Goal: Information Seeking & Learning: Find specific page/section

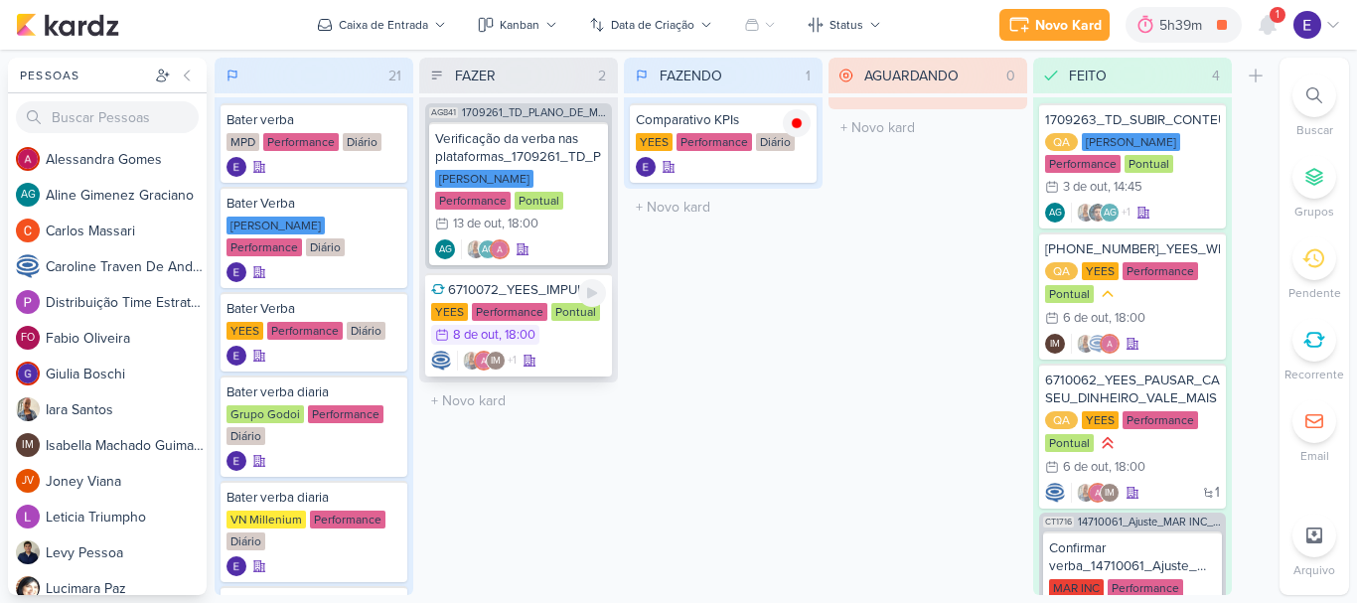
click at [580, 351] on div "IM +1" at bounding box center [518, 361] width 175 height 20
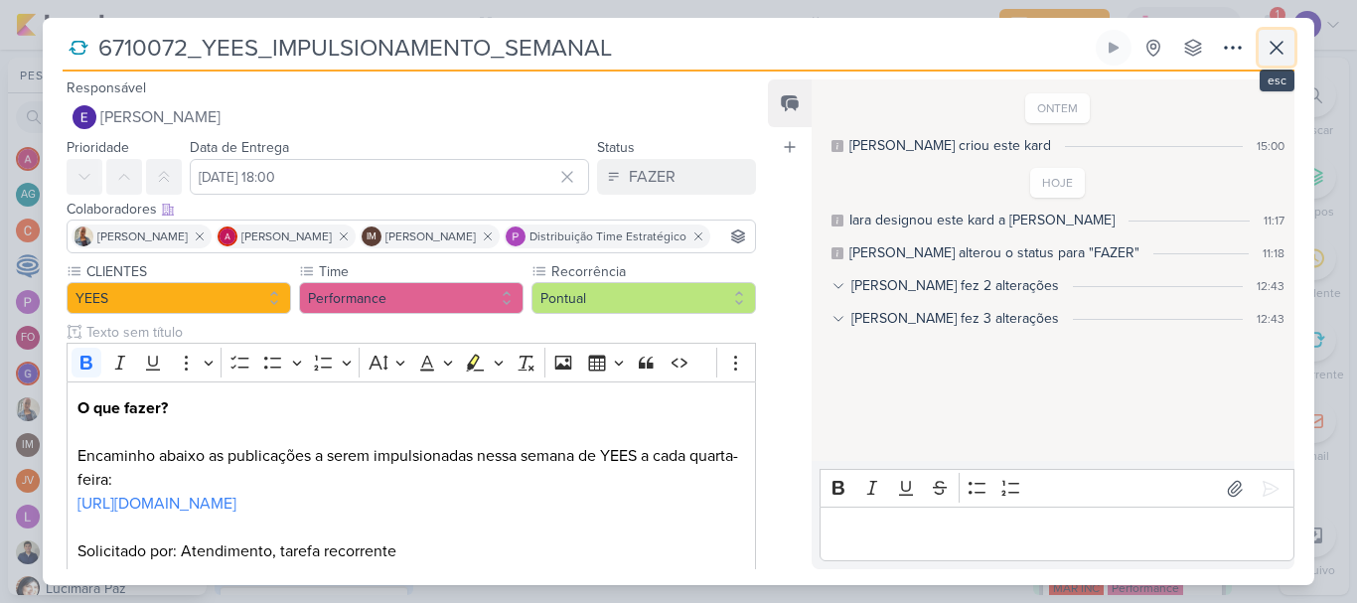
click at [1284, 58] on icon at bounding box center [1277, 48] width 24 height 24
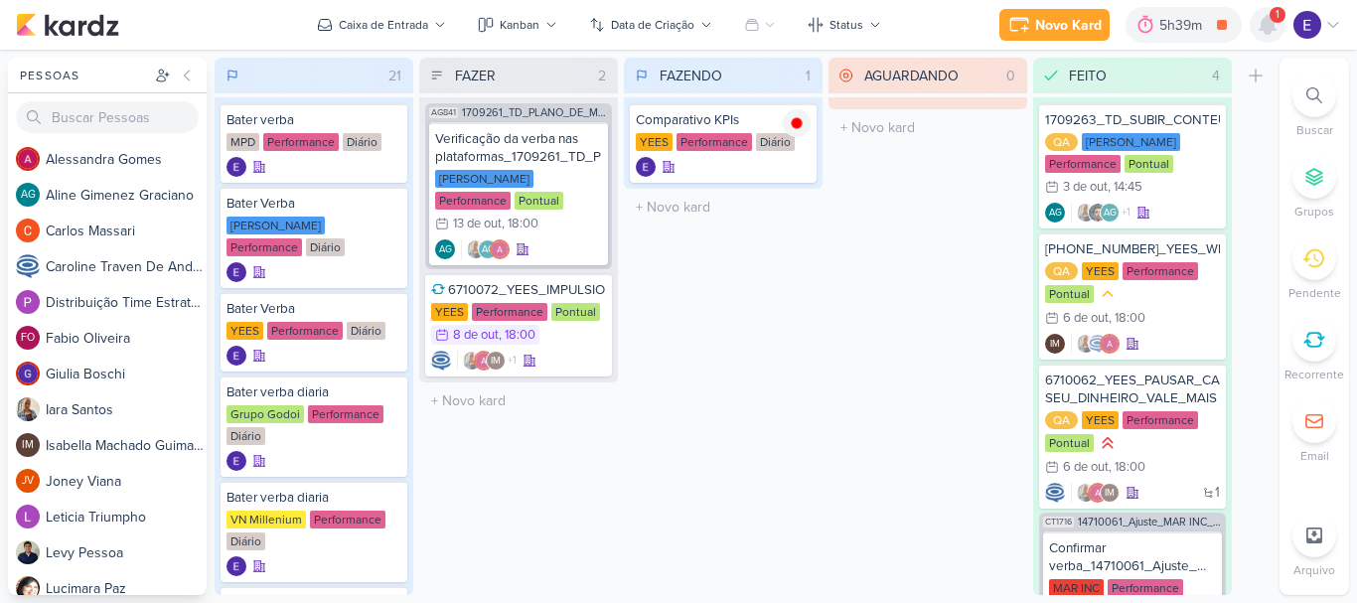
click at [1278, 35] on icon at bounding box center [1268, 25] width 24 height 24
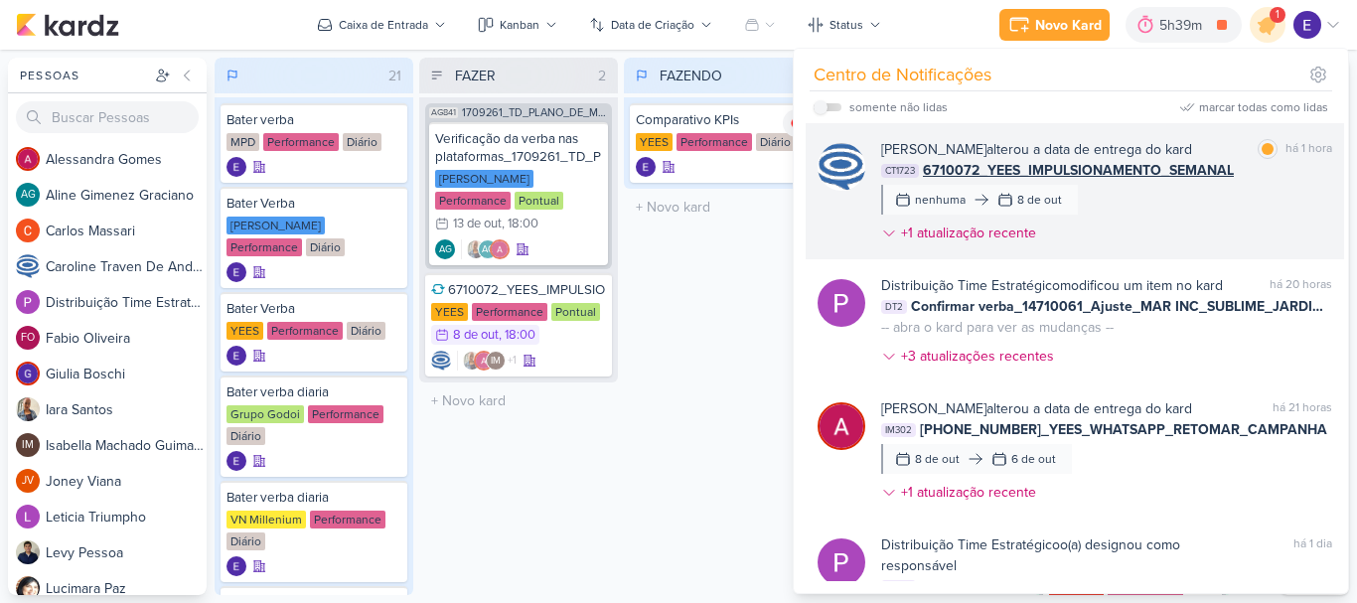
click at [1242, 211] on div "[PERSON_NAME] alterou a data de entrega do kard marcar como lida há 1 hora CT17…" at bounding box center [1106, 195] width 451 height 112
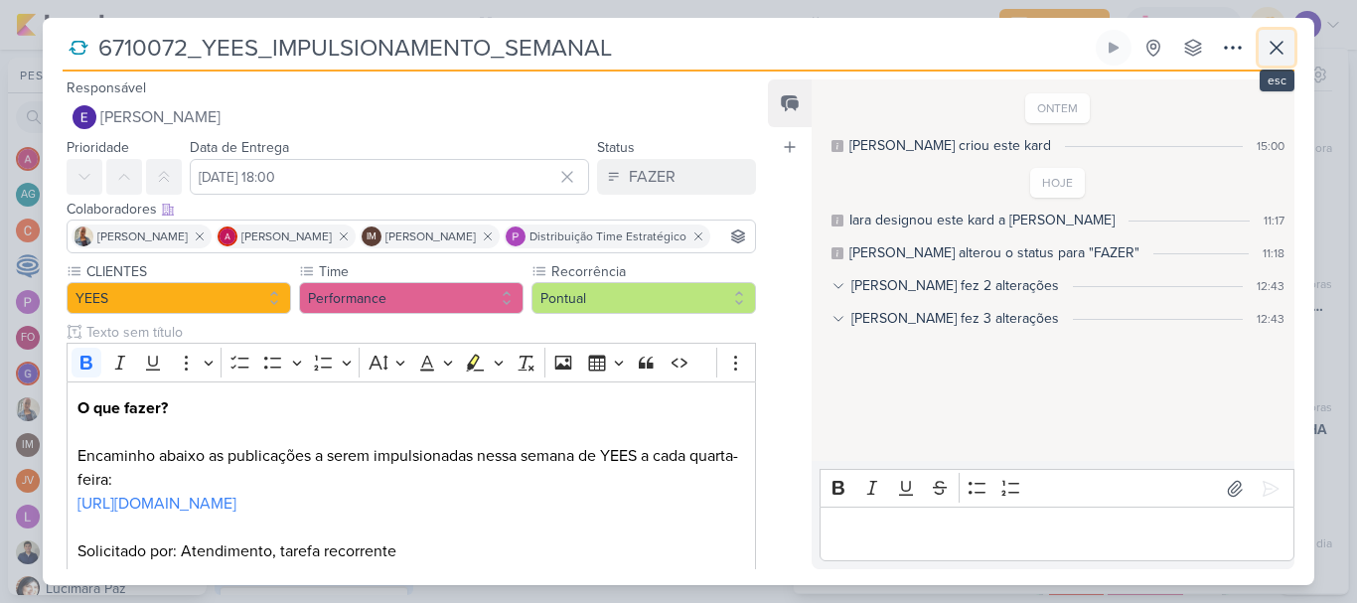
click at [1268, 55] on icon at bounding box center [1277, 48] width 24 height 24
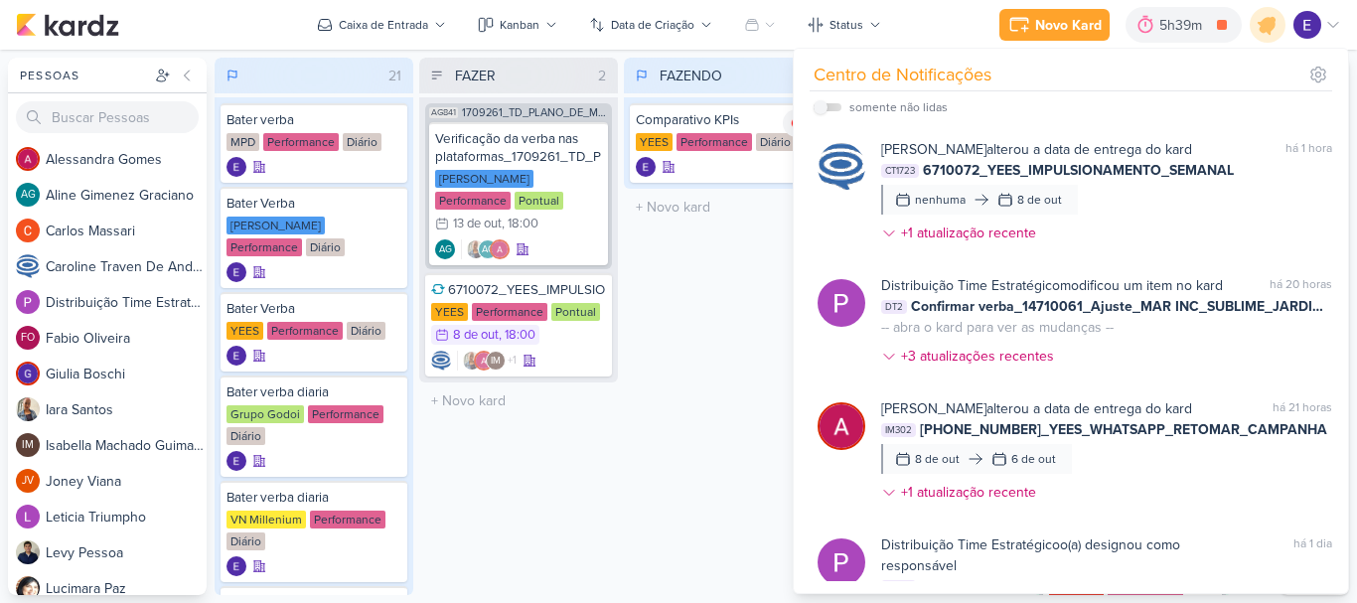
click at [733, 462] on div "FAZENDO 1 Mover Para Esquerda Mover Para Direita [GEOGRAPHIC_DATA] Comparativo …" at bounding box center [723, 327] width 199 height 538
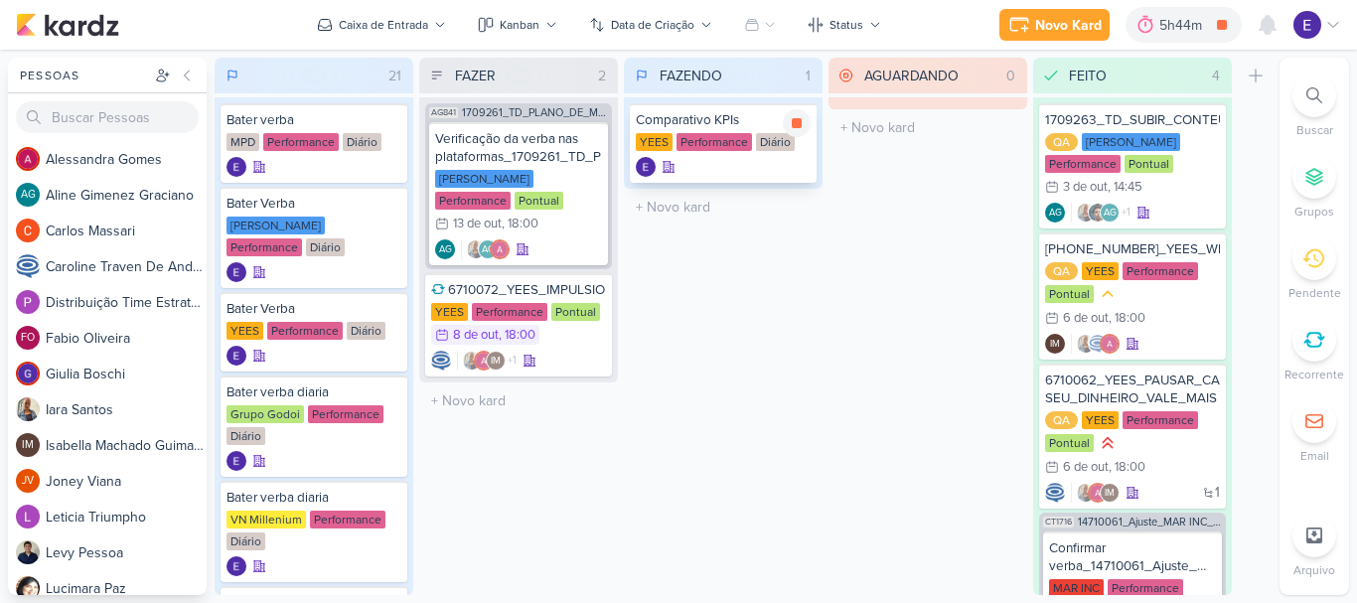
click at [803, 125] on icon at bounding box center [797, 123] width 16 height 16
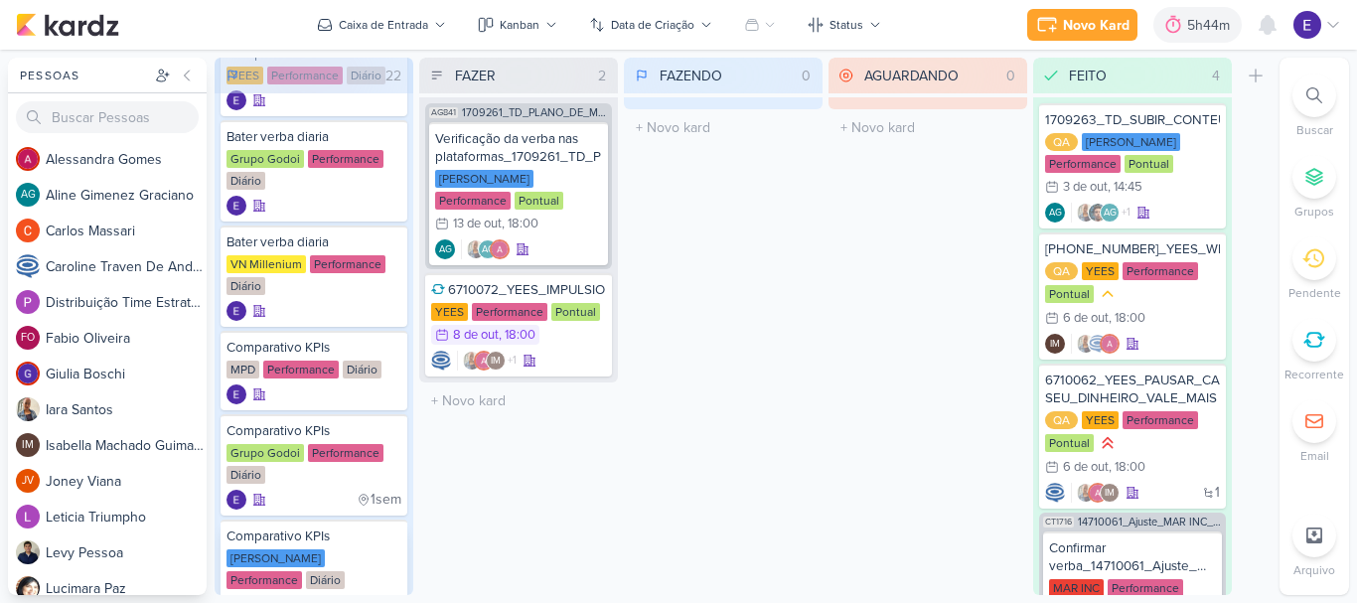
scroll to position [298, 0]
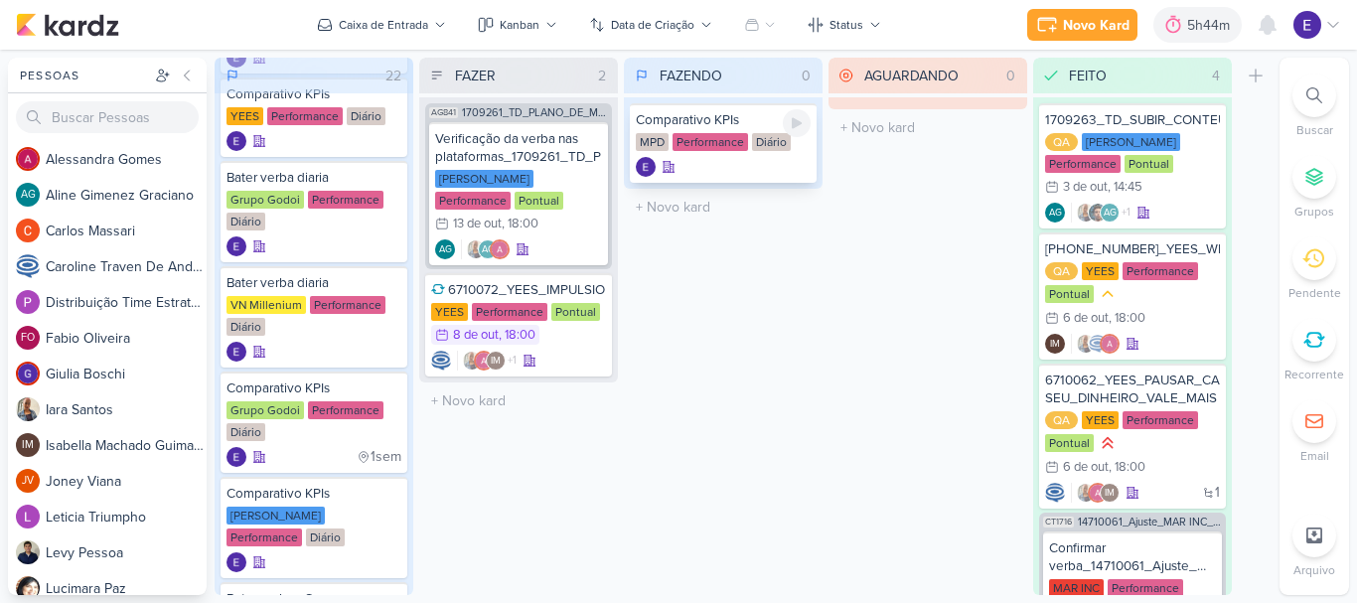
click at [794, 121] on icon at bounding box center [797, 123] width 16 height 16
click at [765, 157] on div at bounding box center [723, 167] width 175 height 20
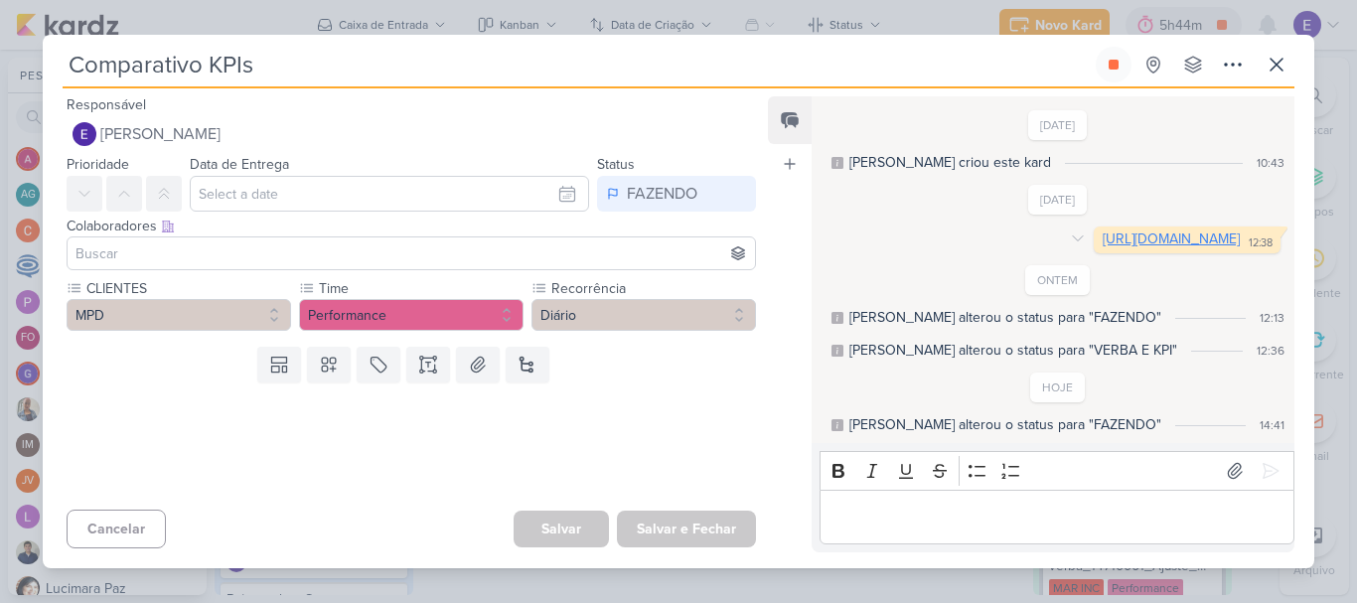
click at [1103, 231] on link "[URL][DOMAIN_NAME]" at bounding box center [1171, 239] width 137 height 17
click at [1115, 60] on icon at bounding box center [1114, 65] width 10 height 10
click at [1298, 49] on div "Comparativo KPIs Criado por mim nenhum grupo disponível" at bounding box center [679, 307] width 1272 height 521
click at [1264, 49] on button at bounding box center [1277, 65] width 36 height 36
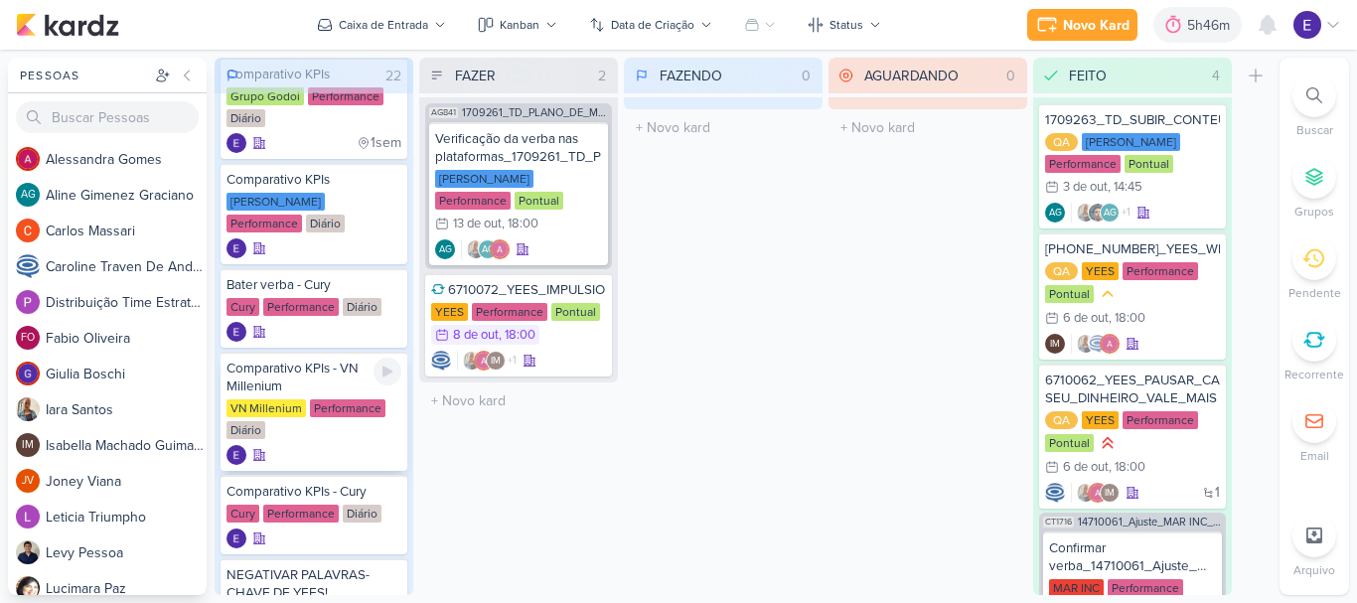
scroll to position [795, 0]
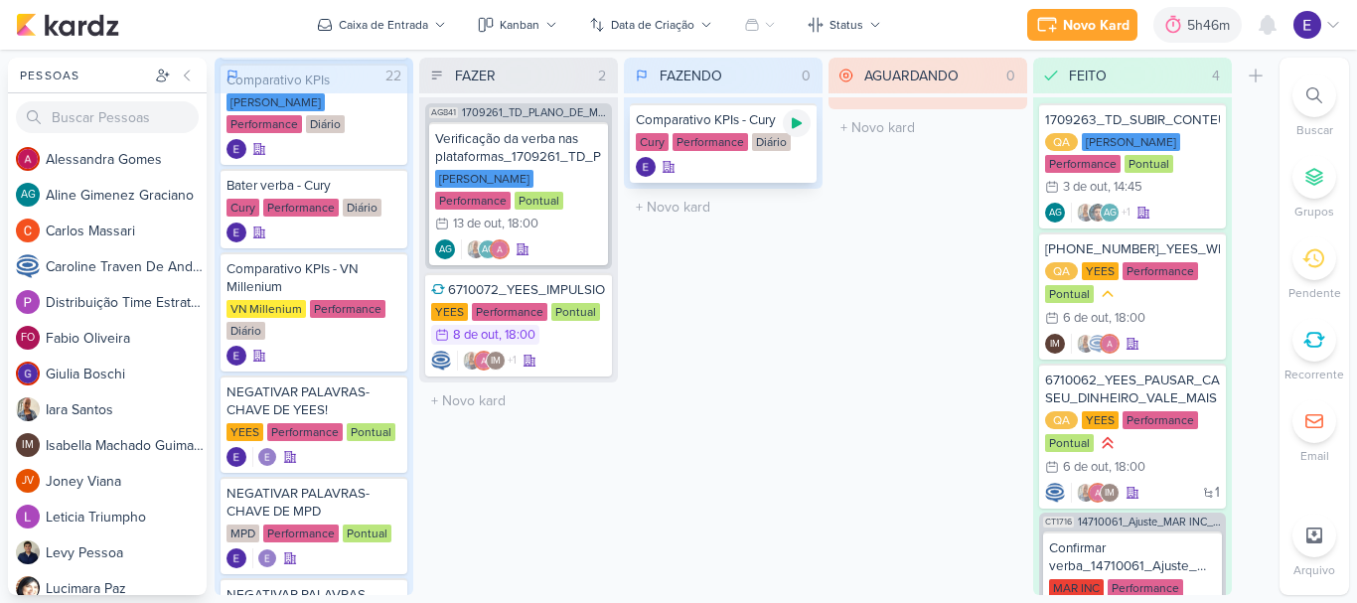
click at [795, 127] on icon at bounding box center [797, 123] width 10 height 11
click at [693, 173] on div at bounding box center [723, 167] width 175 height 20
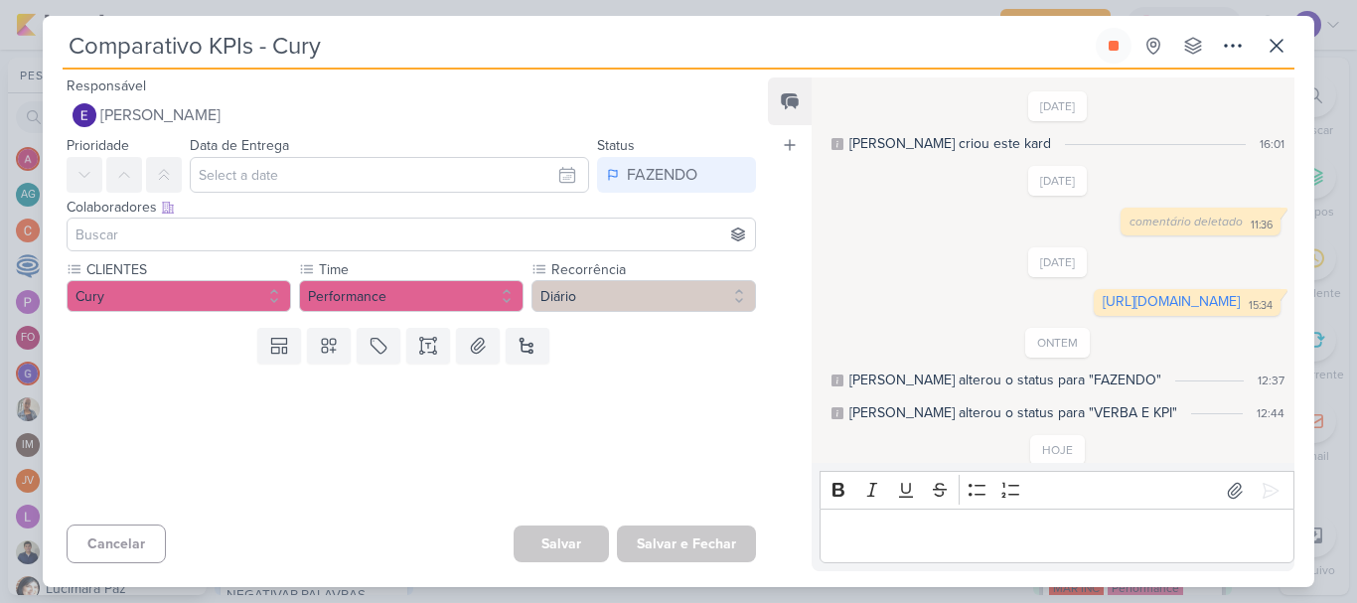
scroll to position [77, 0]
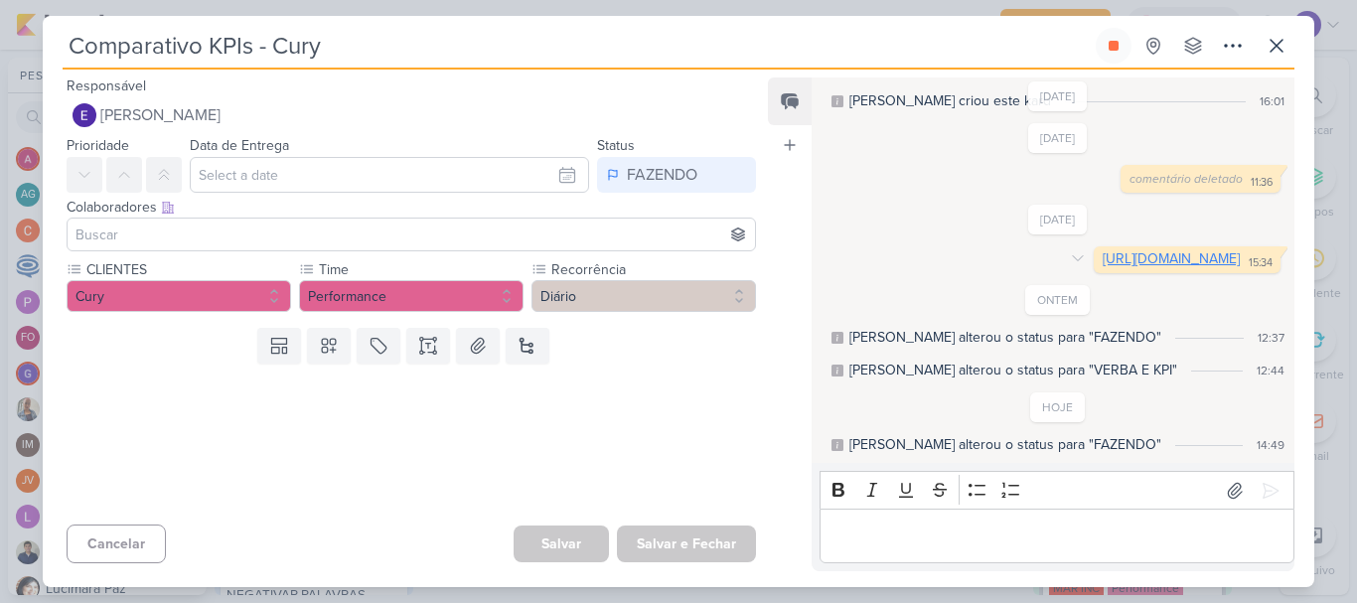
click at [1103, 250] on link "[URL][DOMAIN_NAME]" at bounding box center [1171, 258] width 137 height 17
click at [1266, 37] on icon at bounding box center [1277, 46] width 24 height 24
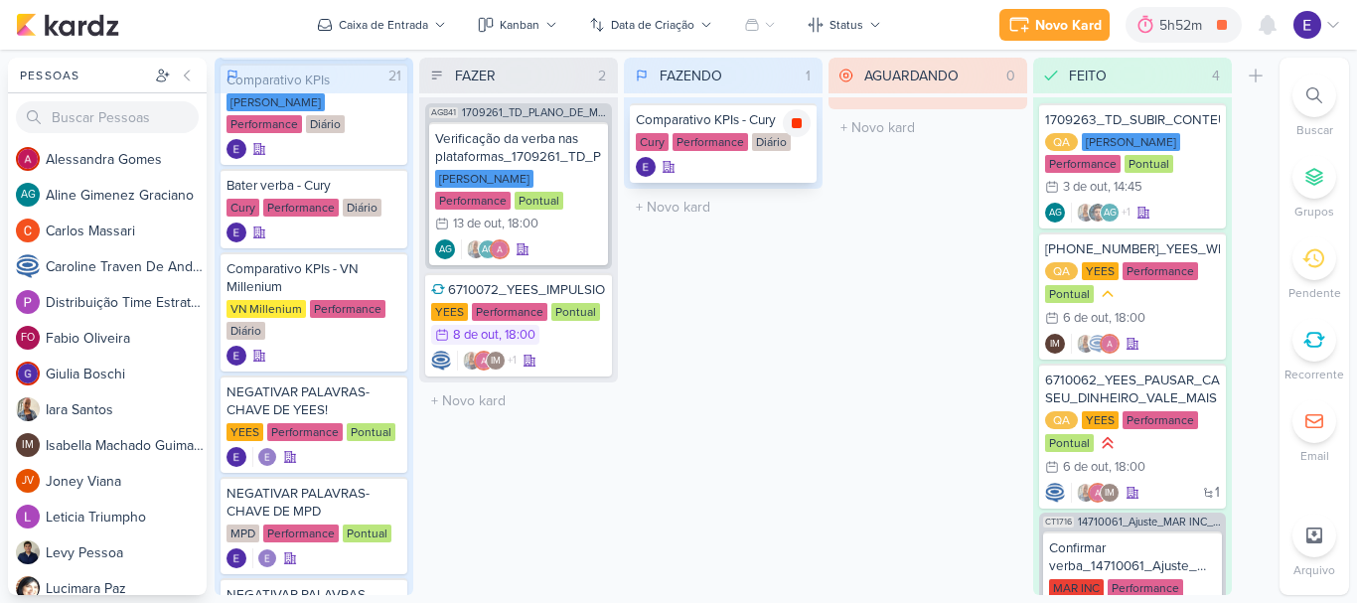
click at [797, 115] on icon at bounding box center [797, 123] width 16 height 16
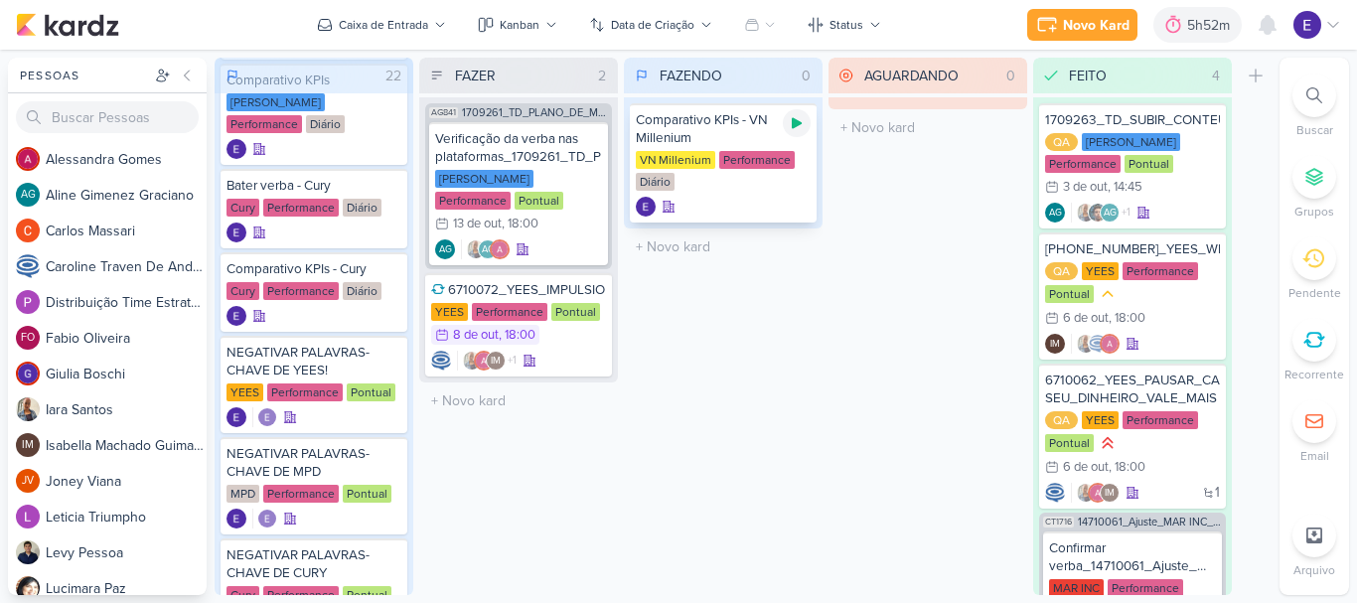
click at [805, 117] on div at bounding box center [797, 123] width 28 height 28
click at [754, 194] on div "Comparativo KPIs - VN Millenium VN Millenium Performance Diário" at bounding box center [723, 162] width 187 height 119
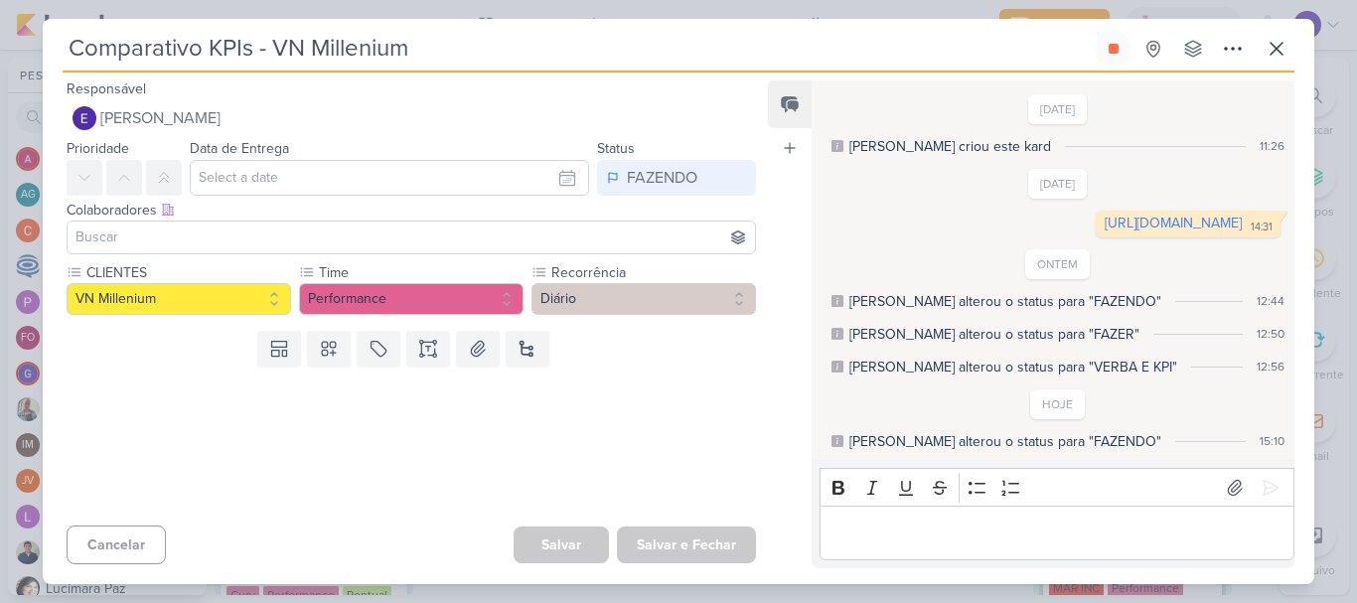
scroll to position [28, 0]
click at [1105, 218] on link "[URL][DOMAIN_NAME]" at bounding box center [1173, 223] width 137 height 17
click at [1114, 63] on button at bounding box center [1114, 49] width 36 height 36
click at [1294, 59] on button at bounding box center [1277, 49] width 36 height 36
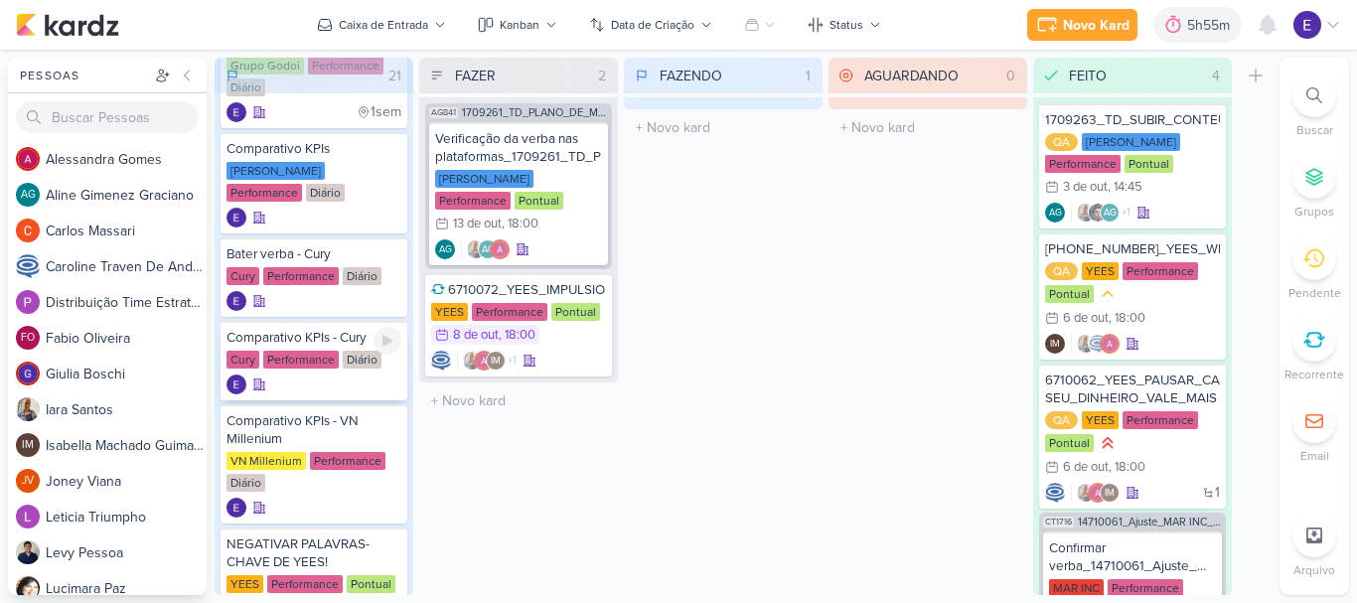
scroll to position [696, 0]
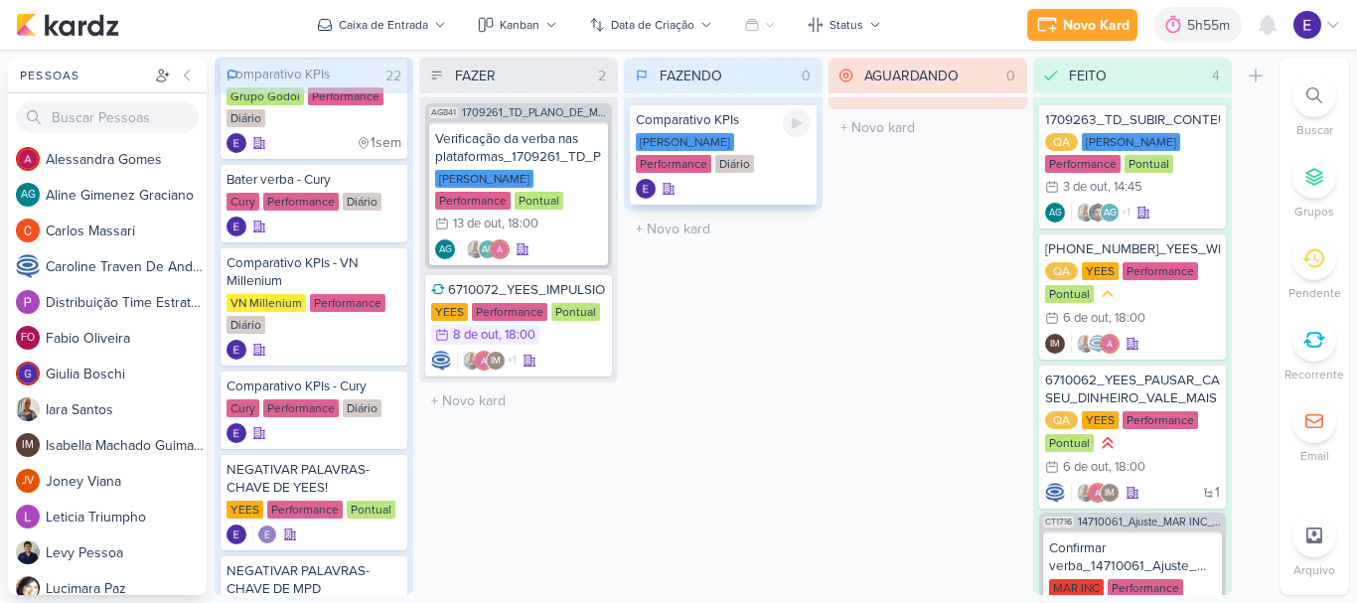
click at [806, 134] on div at bounding box center [797, 123] width 28 height 28
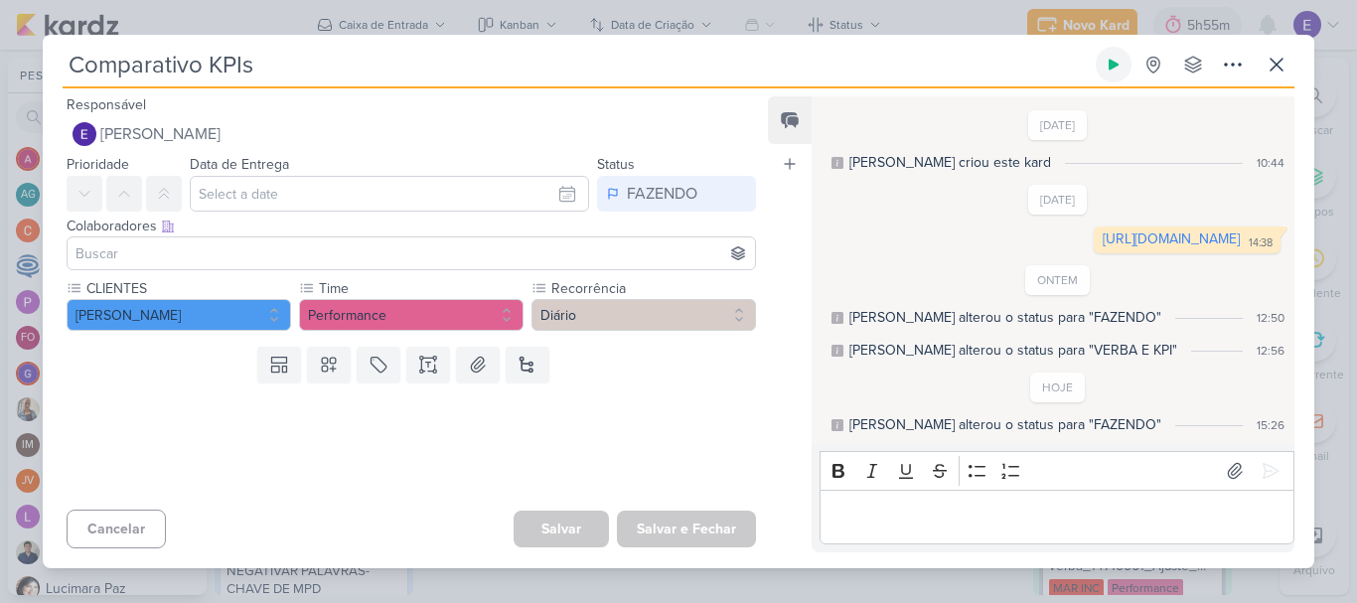
click at [1111, 60] on icon at bounding box center [1114, 65] width 10 height 11
click at [1103, 238] on link "[URL][DOMAIN_NAME]" at bounding box center [1171, 239] width 137 height 17
click at [1108, 57] on icon at bounding box center [1114, 65] width 16 height 16
click at [1276, 53] on icon at bounding box center [1277, 65] width 24 height 24
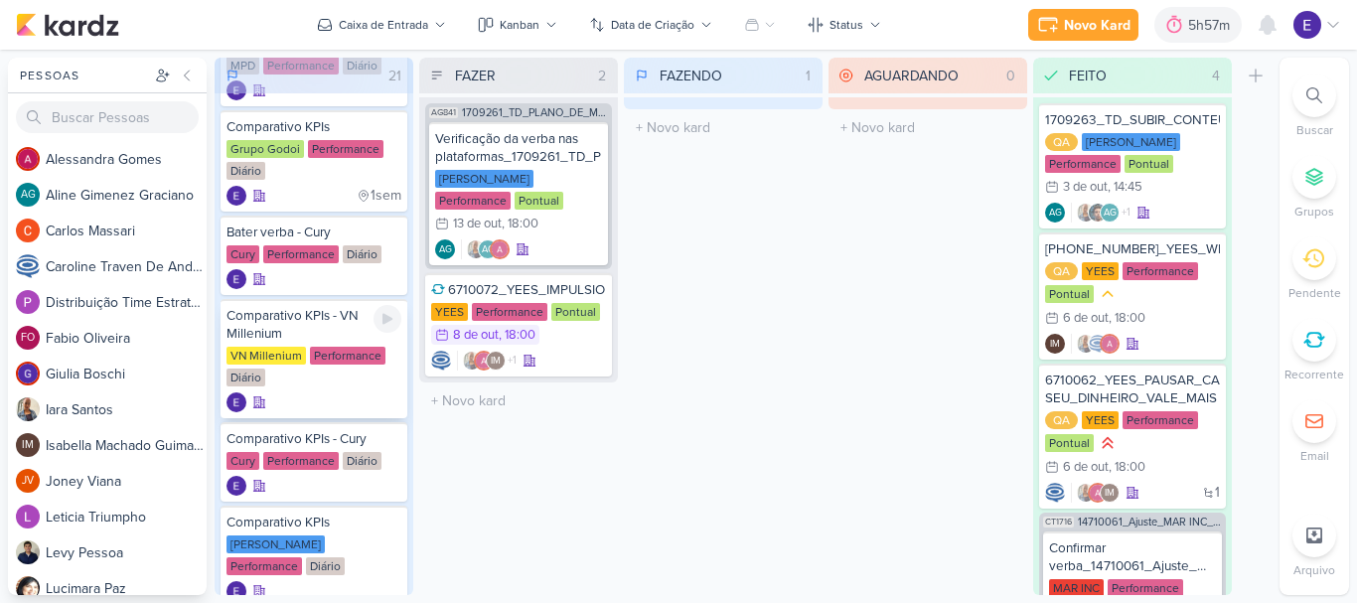
scroll to position [596, 0]
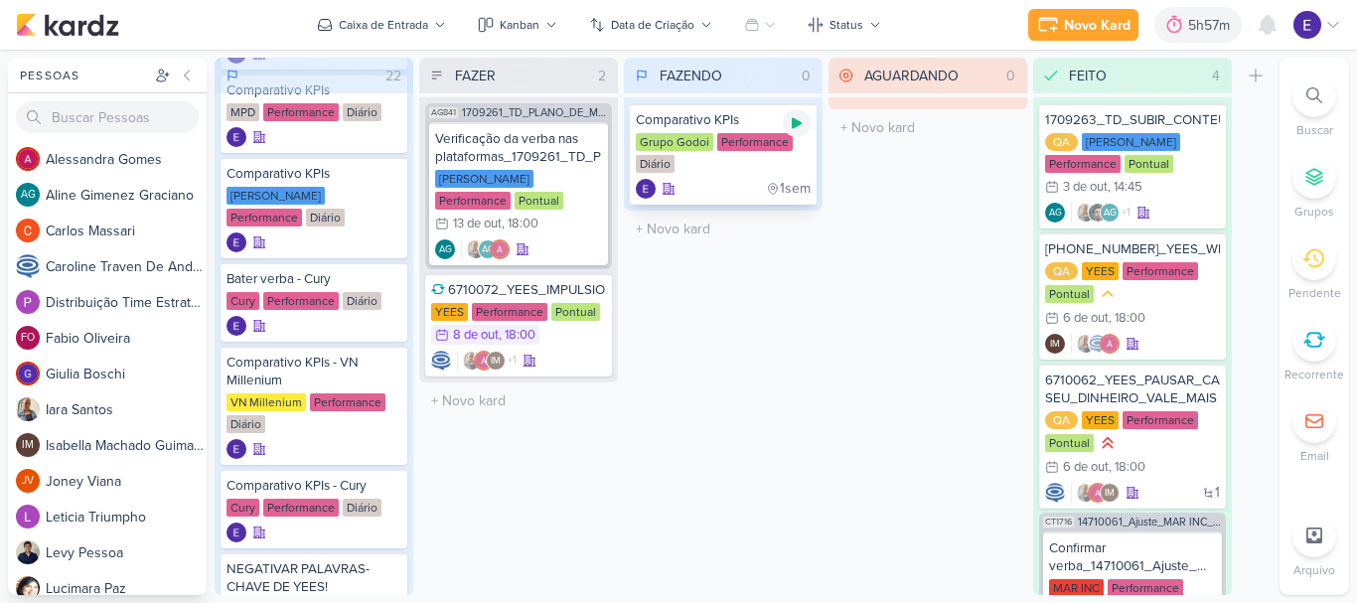
click at [791, 129] on icon at bounding box center [797, 123] width 16 height 16
click at [743, 157] on div "Grupo Godoi Performance Diário" at bounding box center [723, 154] width 175 height 42
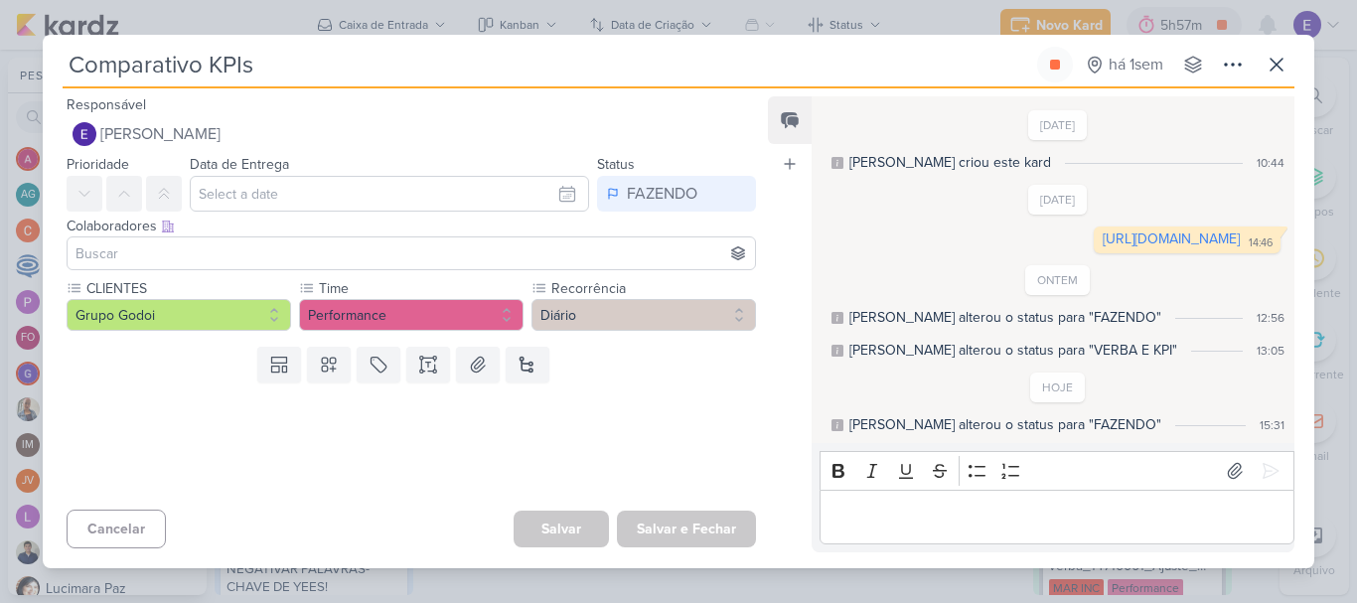
click at [1029, 272] on div "[DATE] [PERSON_NAME] criou este kard 10:44 [DATE] 14:46 14:46" at bounding box center [1052, 270] width 481 height 345
click at [1103, 246] on link "[URL][DOMAIN_NAME]" at bounding box center [1171, 239] width 137 height 17
drag, startPoint x: 1061, startPoint y: 36, endPoint x: 1075, endPoint y: 37, distance: 13.9
click at [1060, 47] on button at bounding box center [1055, 65] width 36 height 36
click at [1270, 53] on icon at bounding box center [1277, 65] width 24 height 24
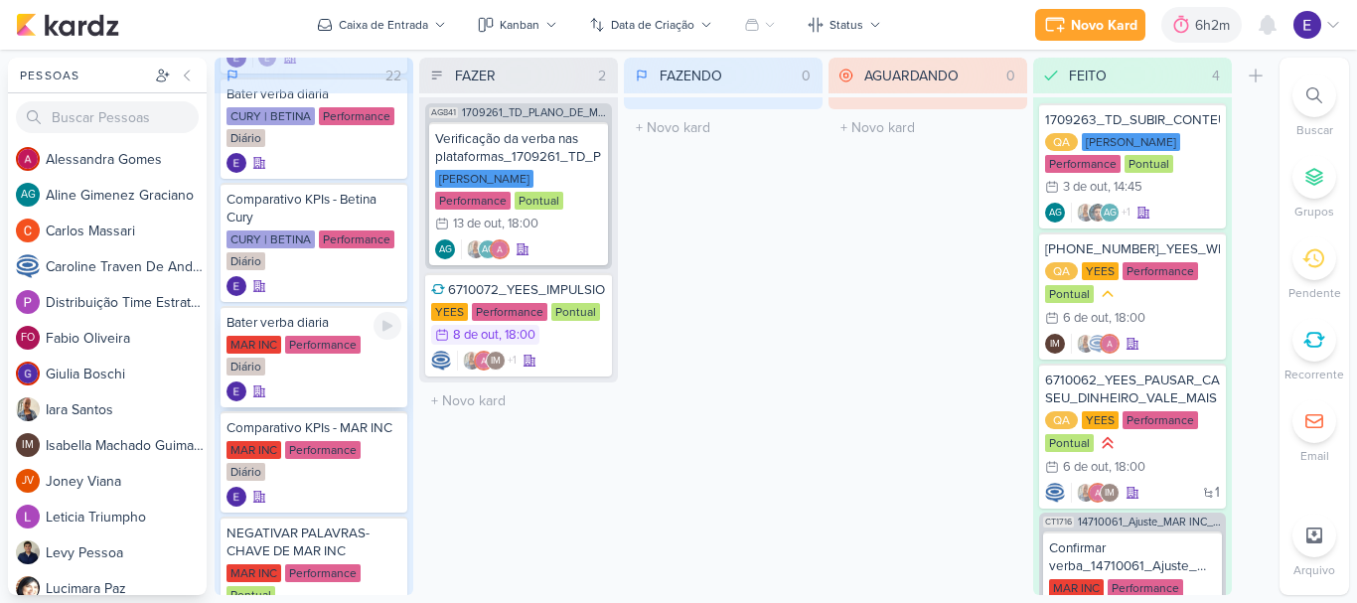
scroll to position [1550, 0]
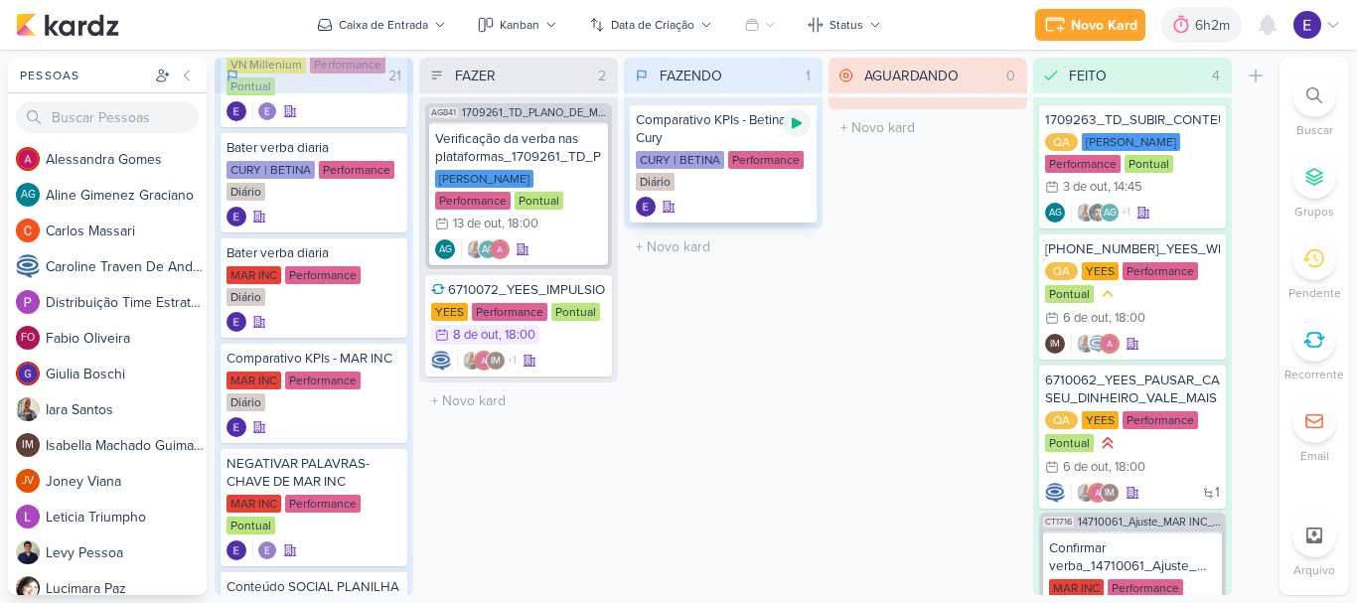
click at [801, 123] on icon at bounding box center [797, 123] width 10 height 11
click at [739, 186] on div "CURY | BETINA Performance Diário" at bounding box center [723, 172] width 175 height 42
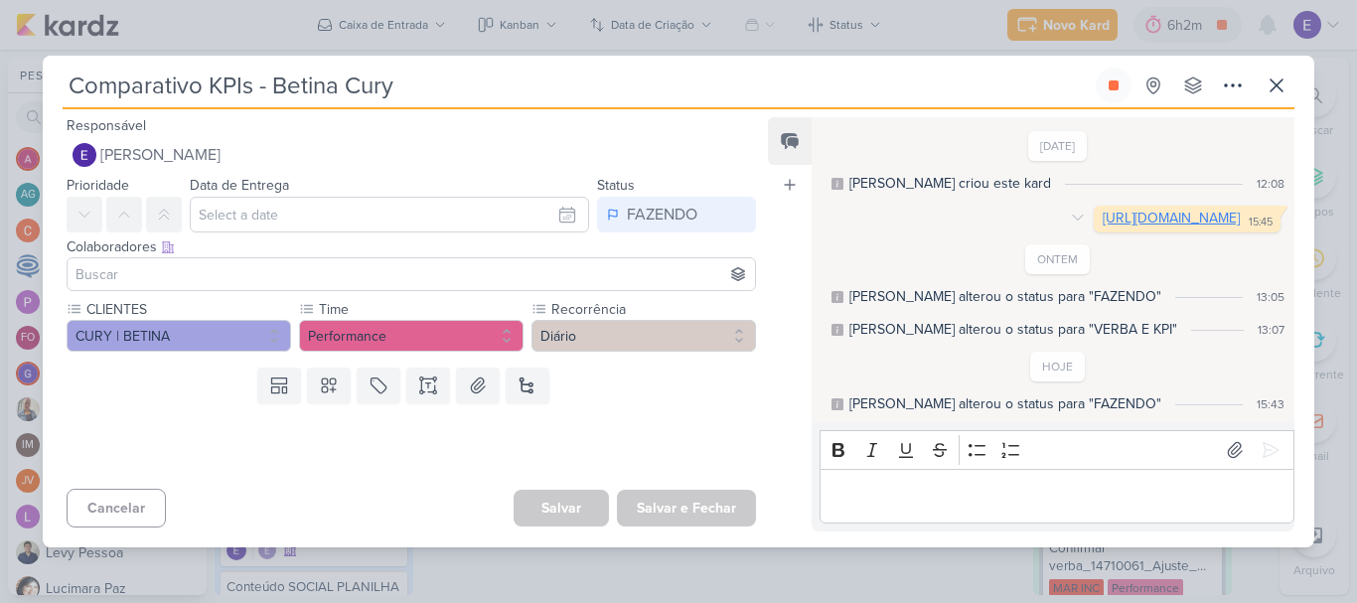
click at [1103, 219] on link "[URL][DOMAIN_NAME]" at bounding box center [1171, 218] width 137 height 17
click at [1282, 74] on icon at bounding box center [1277, 86] width 24 height 24
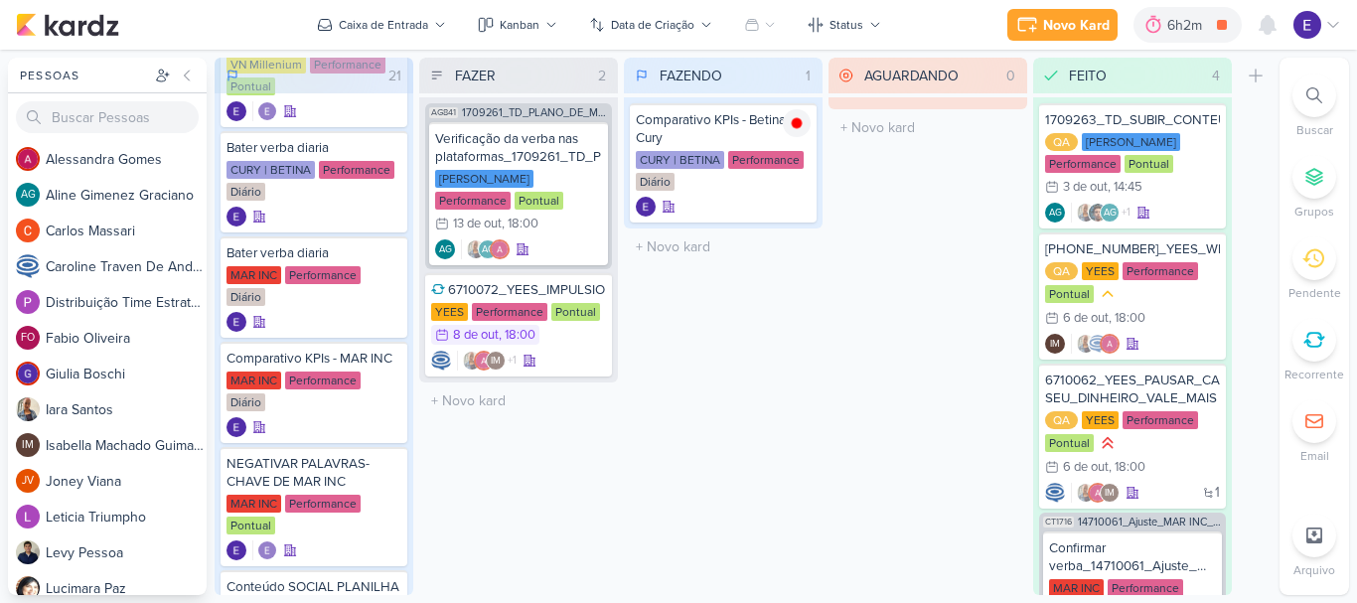
click at [776, 391] on div "FAZENDO 1 Mover Para Esquerda Mover Para Direita [GEOGRAPHIC_DATA] Comparativo …" at bounding box center [723, 327] width 199 height 538
click at [798, 120] on icon at bounding box center [797, 123] width 10 height 10
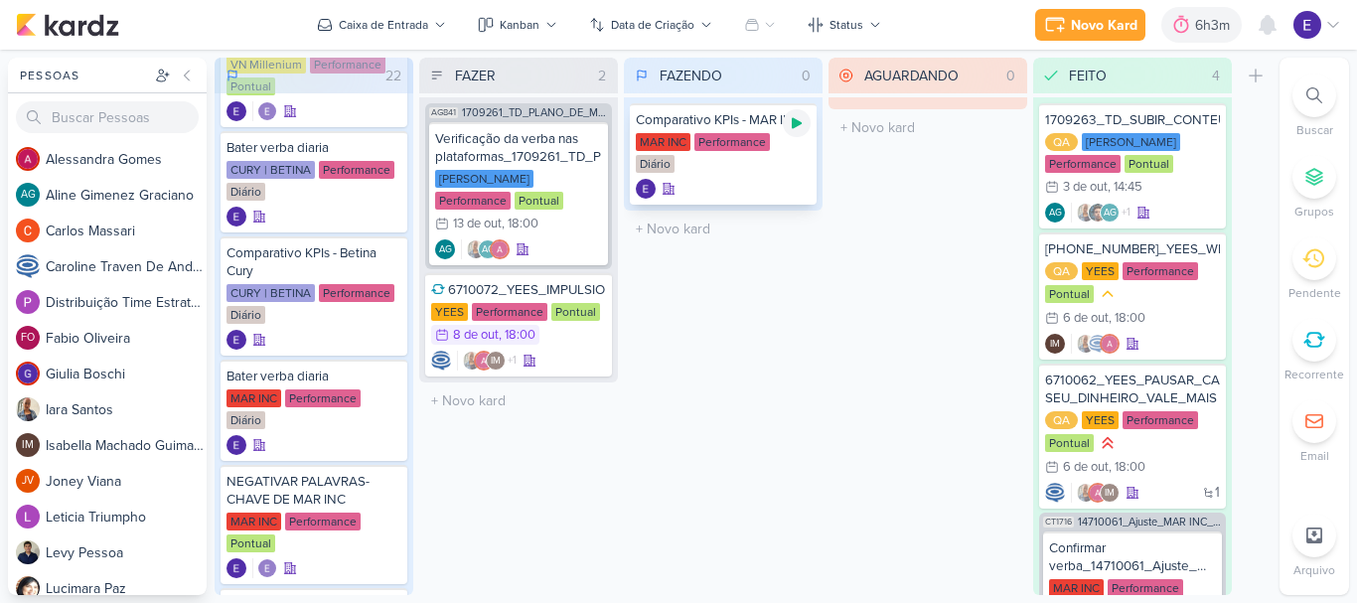
click at [795, 132] on div at bounding box center [797, 123] width 28 height 28
click at [766, 168] on div "MAR INC Performance Diário" at bounding box center [723, 154] width 175 height 42
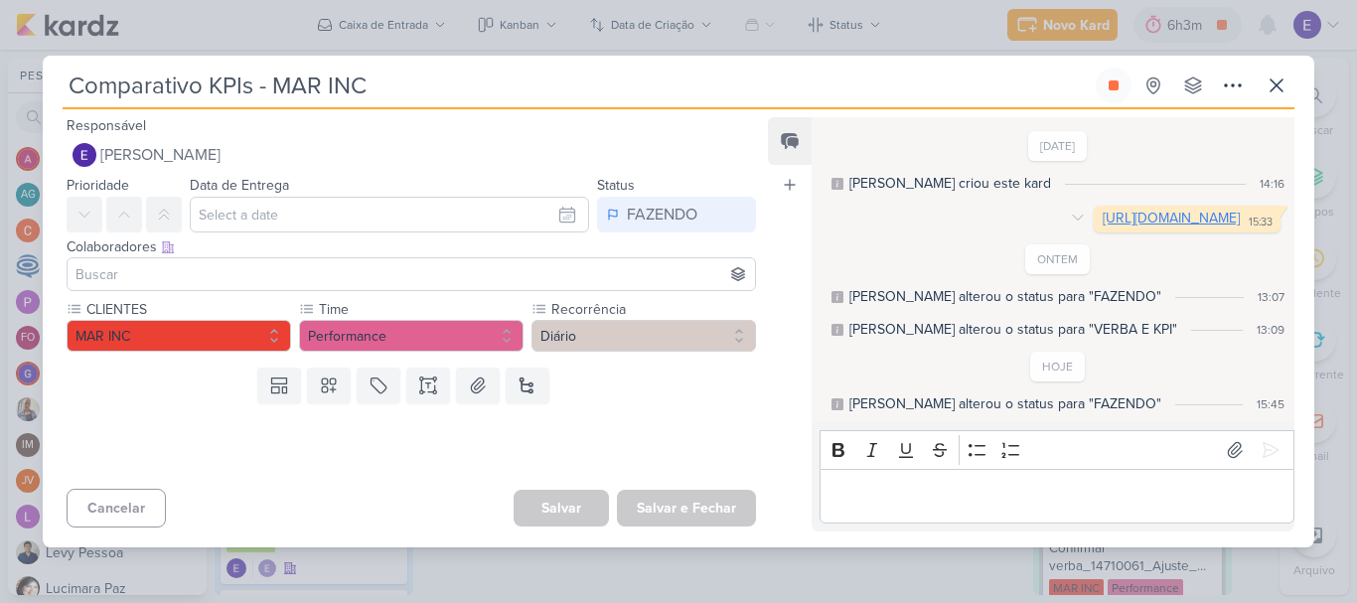
click at [1103, 223] on link "[URL][DOMAIN_NAME]" at bounding box center [1171, 218] width 137 height 17
click at [1125, 74] on button at bounding box center [1114, 86] width 36 height 36
click at [1282, 85] on button at bounding box center [1277, 86] width 36 height 36
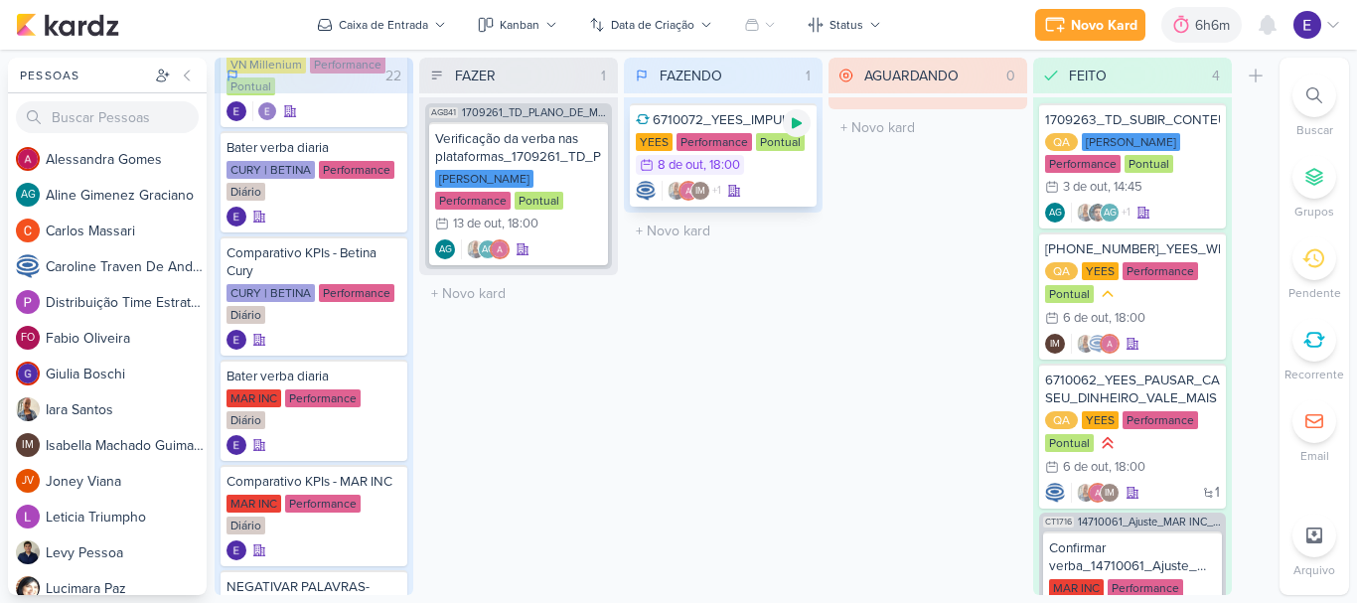
click at [795, 123] on icon at bounding box center [797, 123] width 10 height 11
click at [779, 185] on div "IM +1" at bounding box center [723, 191] width 175 height 20
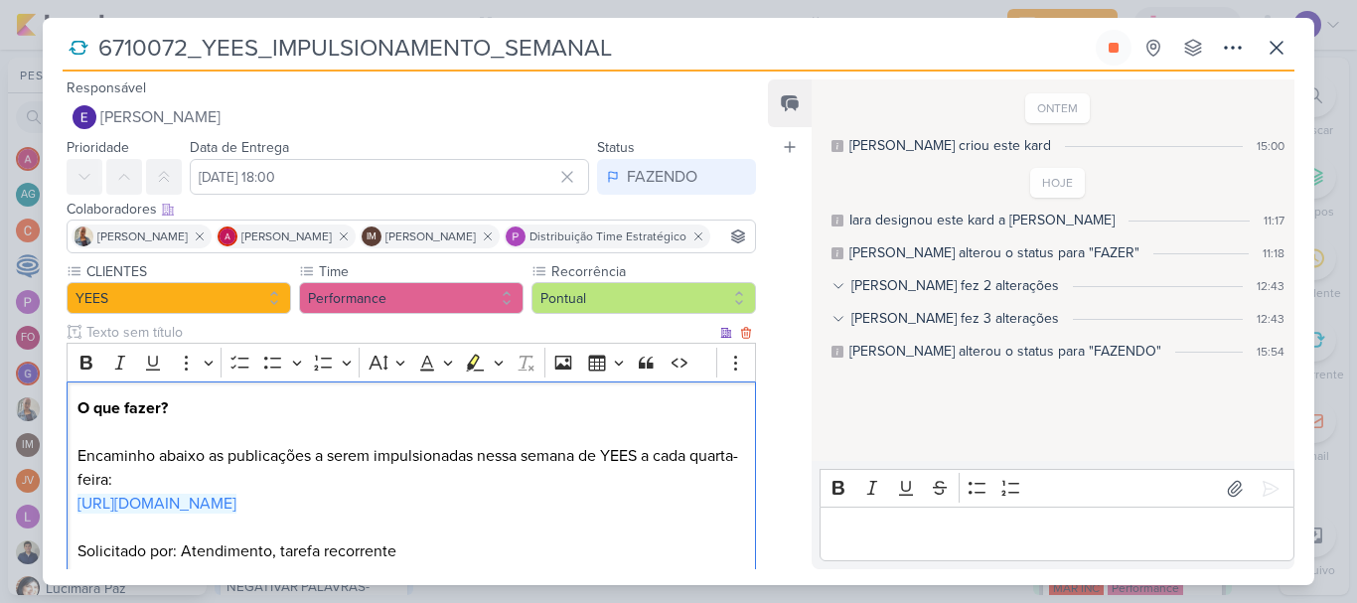
click at [178, 540] on p "[URL][DOMAIN_NAME]" at bounding box center [412, 516] width 668 height 48
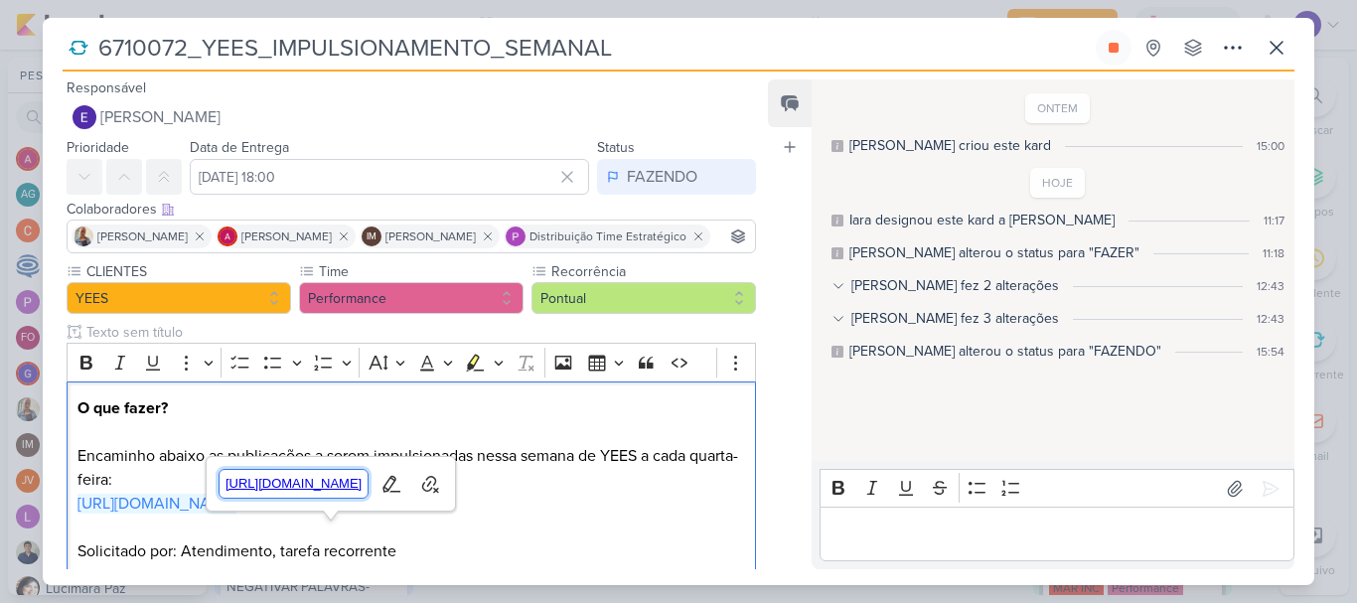
click at [308, 486] on span "[URL][DOMAIN_NAME]" at bounding box center [294, 484] width 149 height 24
